Goal: Task Accomplishment & Management: Manage account settings

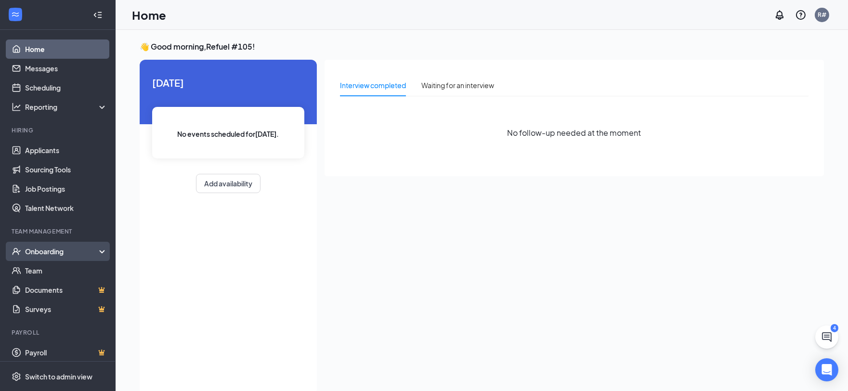
click at [41, 249] on div "Onboarding" at bounding box center [62, 252] width 74 height 10
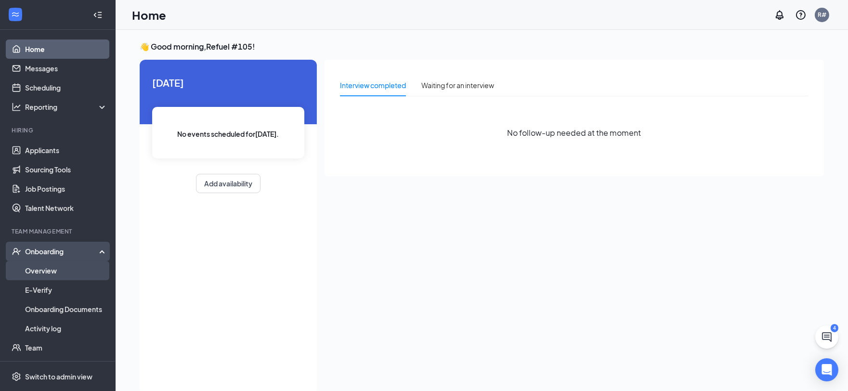
click at [37, 270] on link "Overview" at bounding box center [66, 270] width 82 height 19
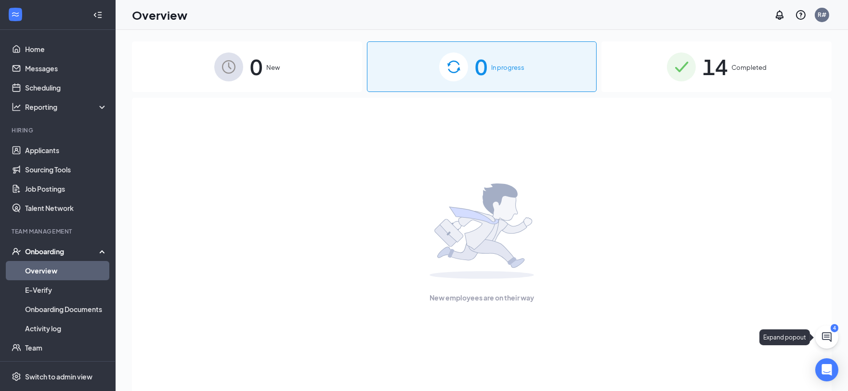
click at [824, 338] on icon "ChatActive" at bounding box center [827, 337] width 12 height 12
click at [664, 376] on div "4" at bounding box center [668, 379] width 13 height 12
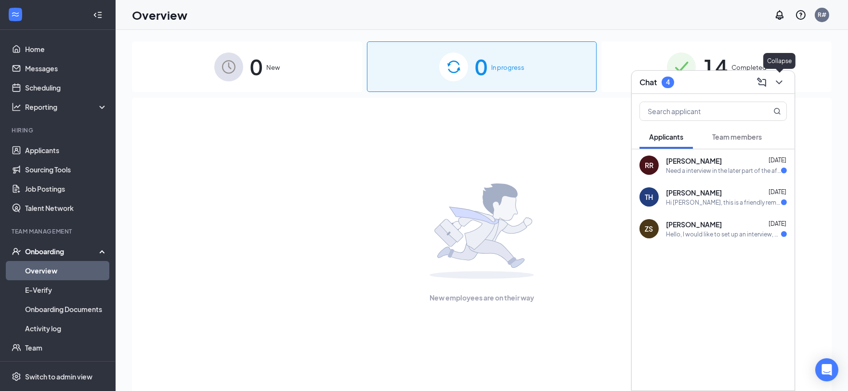
click at [778, 79] on icon "ChevronDown" at bounding box center [779, 83] width 12 height 12
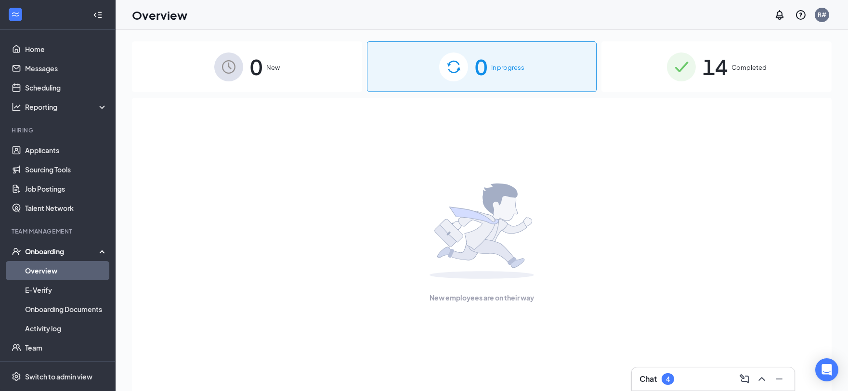
click at [806, 241] on div "New employees are on their way" at bounding box center [482, 243] width 679 height 291
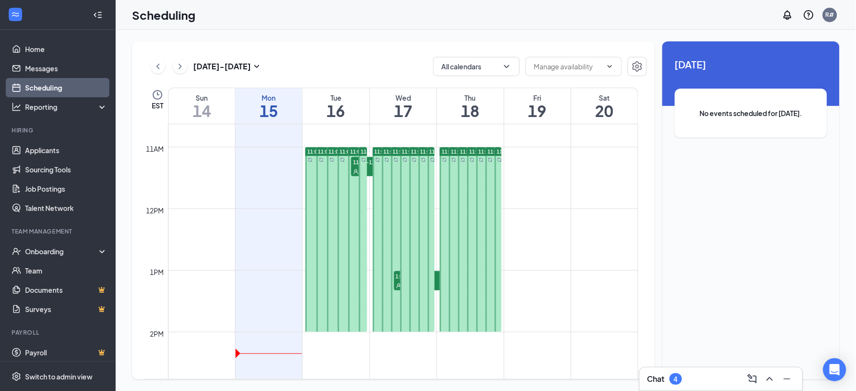
scroll to position [638, 0]
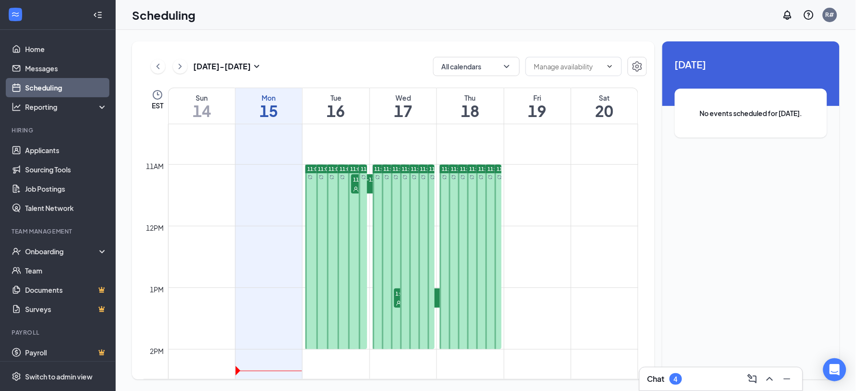
click at [476, 267] on div at bounding box center [484, 257] width 16 height 184
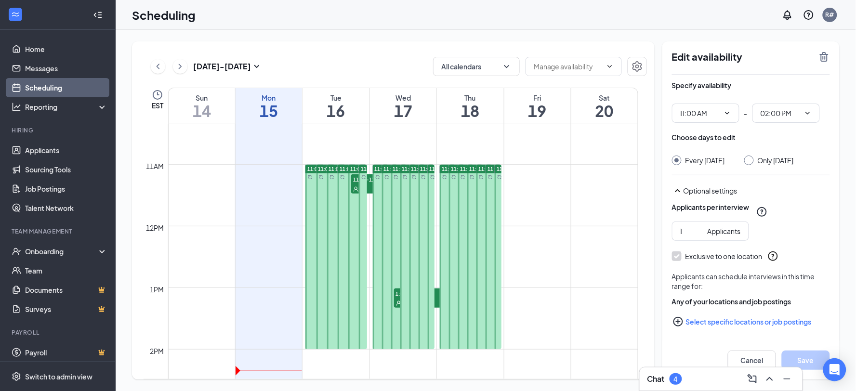
click at [474, 189] on div "11:00 AM-2:00 PM" at bounding box center [483, 256] width 18 height 185
click at [464, 330] on div at bounding box center [466, 257] width 16 height 184
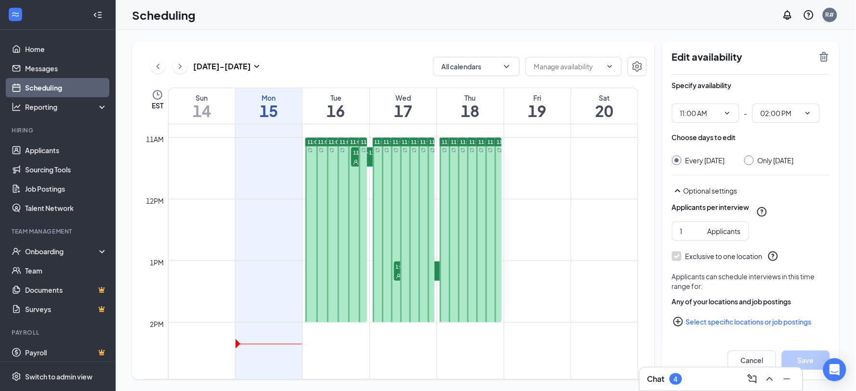
scroll to position [662, 0]
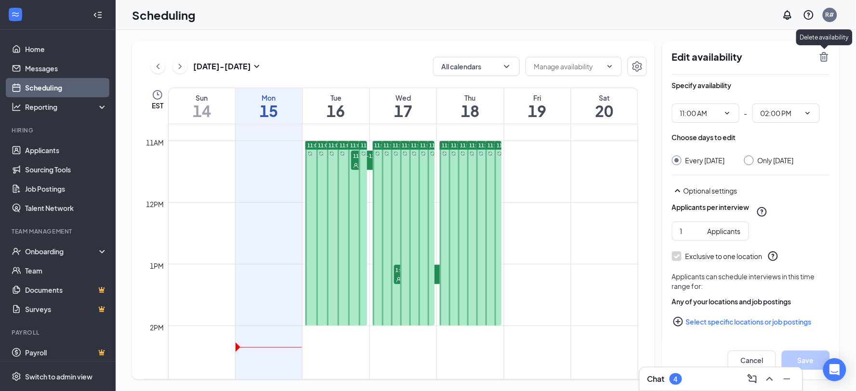
click at [824, 54] on icon "TrashOutline" at bounding box center [824, 57] width 9 height 10
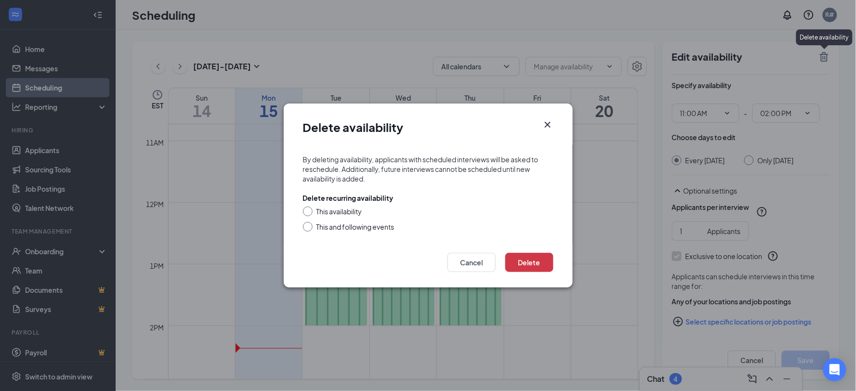
click at [546, 122] on icon "Cross" at bounding box center [548, 125] width 12 height 12
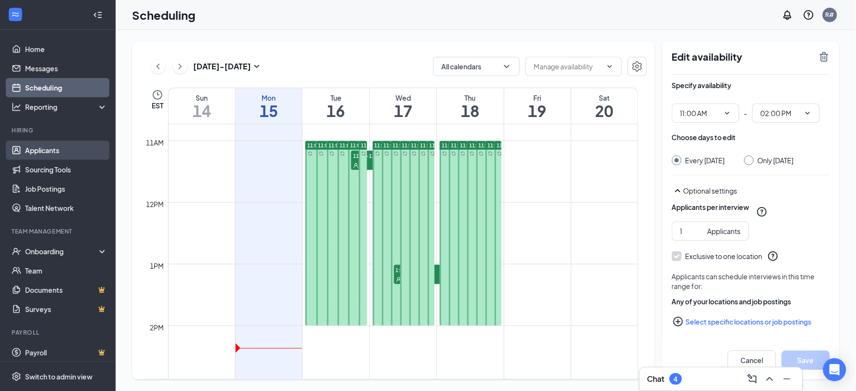
click at [49, 146] on link "Applicants" at bounding box center [66, 150] width 82 height 19
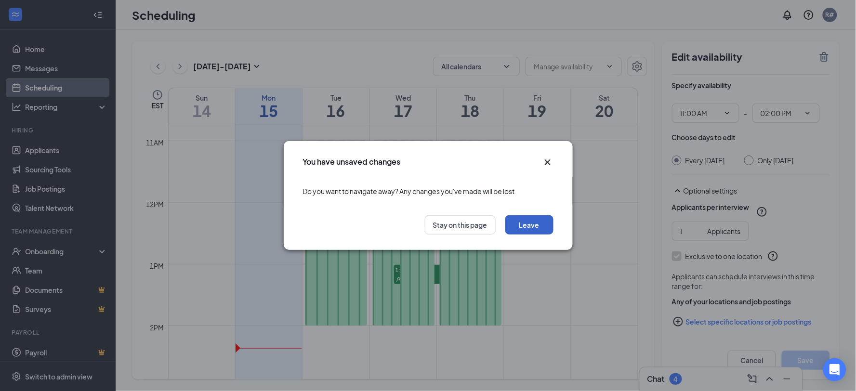
click at [535, 224] on button "Leave" at bounding box center [529, 224] width 48 height 19
